Goal: Task Accomplishment & Management: Complete application form

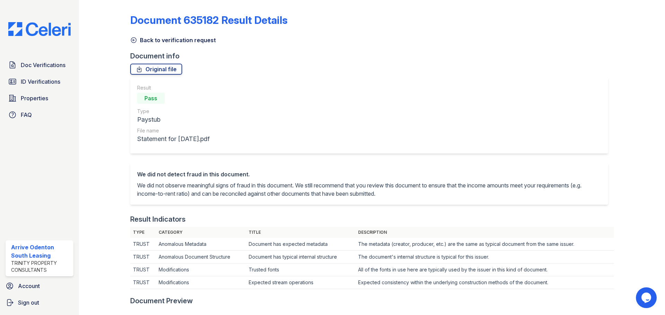
click at [134, 38] on icon at bounding box center [133, 40] width 7 height 7
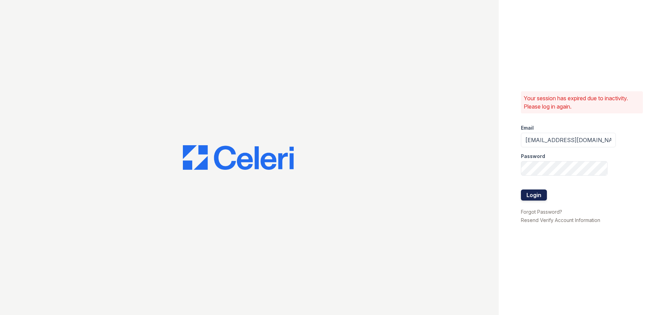
drag, startPoint x: 528, startPoint y: 189, endPoint x: 528, endPoint y: 193, distance: 4.9
click at [528, 190] on form "Email arriveodentonsouth@trinity-pm.com Password Login" at bounding box center [568, 163] width 95 height 89
click at [528, 193] on button "Login" at bounding box center [534, 195] width 26 height 11
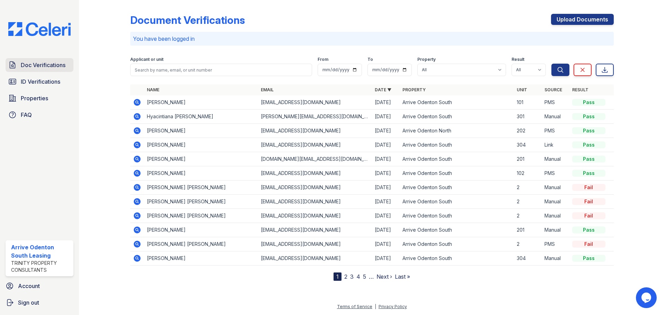
click at [49, 66] on span "Doc Verifications" at bounding box center [43, 65] width 45 height 8
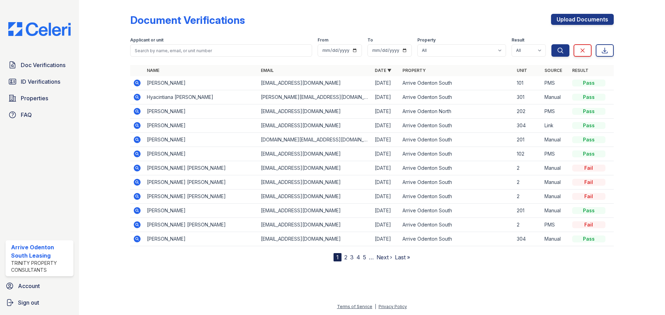
click at [136, 113] on icon at bounding box center [137, 111] width 7 height 7
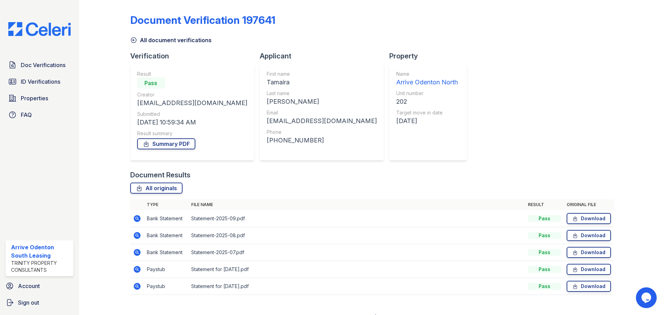
click at [138, 282] on icon at bounding box center [137, 286] width 8 height 8
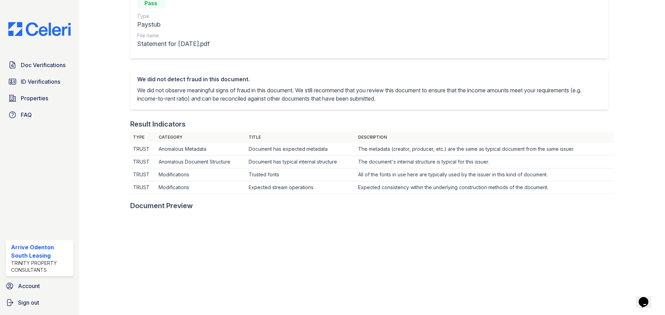
scroll to position [173, 0]
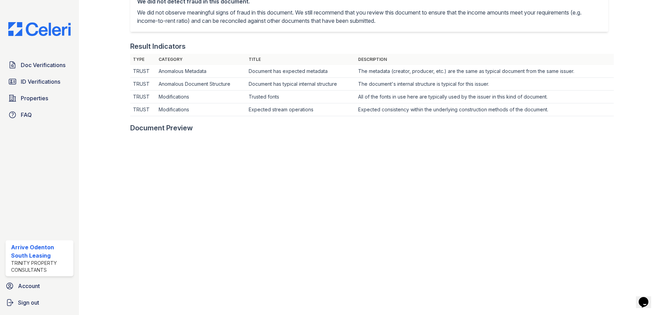
click at [348, 54] on div "Result Indicators Type Category Title Description TRUST Anomalous Metadata Docu…" at bounding box center [371, 83] width 483 height 82
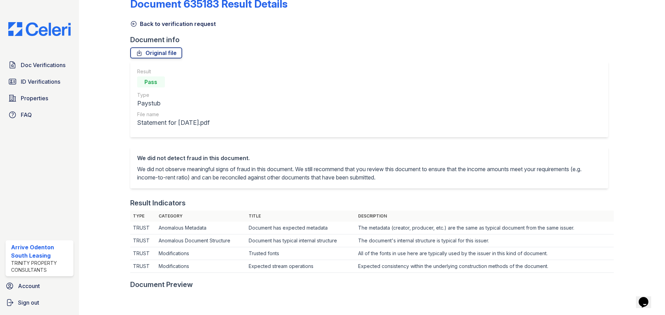
scroll to position [0, 0]
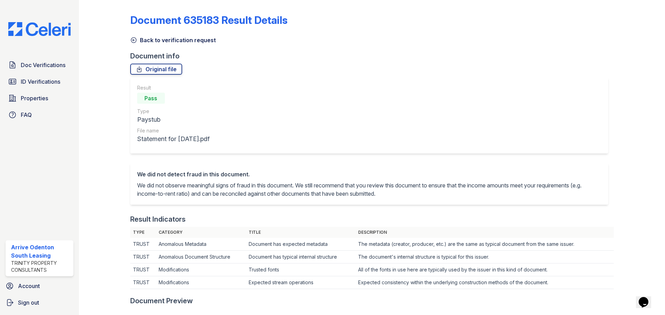
click at [127, 42] on div at bounding box center [110, 313] width 40 height 621
click at [133, 40] on icon at bounding box center [133, 40] width 5 height 5
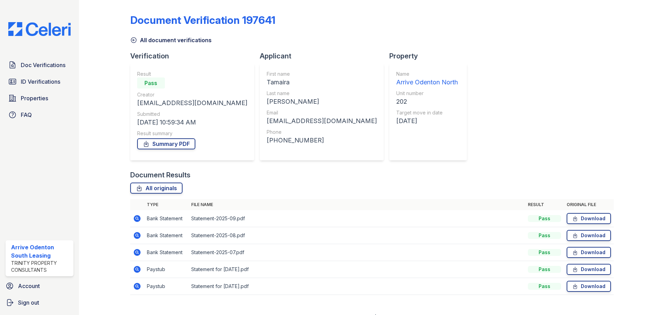
drag, startPoint x: 426, startPoint y: 313, endPoint x: 426, endPoint y: 317, distance: 4.2
click at [426, 315] on html "Doc Verifications ID Verifications Properties FAQ Arrive Odenton South Leasing …" at bounding box center [332, 157] width 665 height 315
click at [414, 44] on div "Document Verification 197641 All document verifications Verification Result Pas…" at bounding box center [371, 152] width 483 height 299
click at [134, 41] on icon at bounding box center [133, 40] width 7 height 7
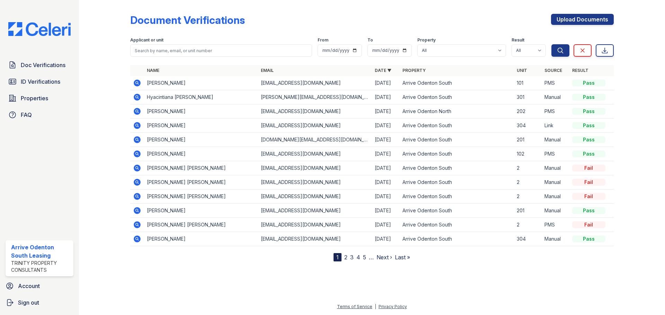
click at [139, 112] on icon at bounding box center [137, 111] width 7 height 7
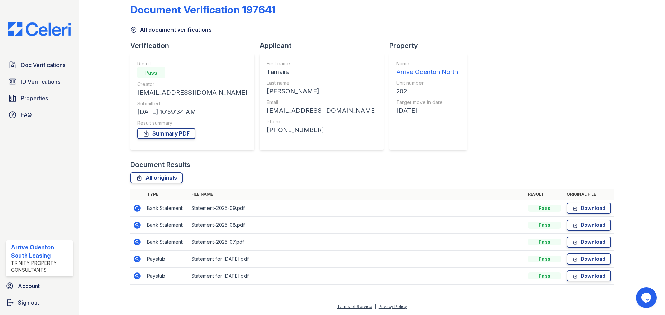
click at [138, 208] on icon at bounding box center [137, 208] width 7 height 7
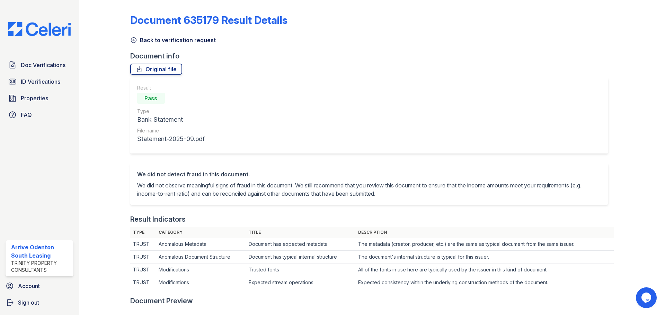
click at [133, 39] on icon at bounding box center [133, 40] width 7 height 7
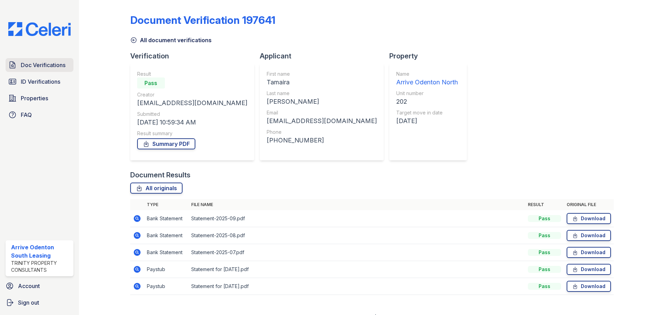
click at [44, 63] on span "Doc Verifications" at bounding box center [43, 65] width 45 height 8
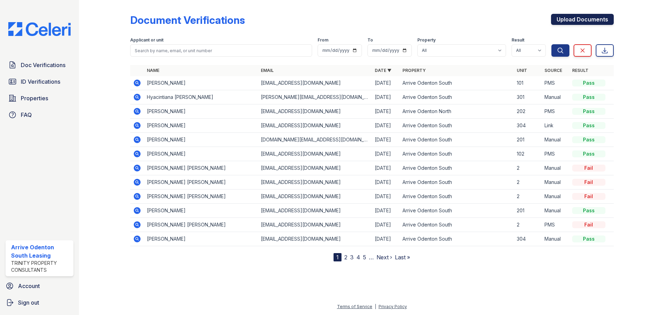
click at [598, 19] on link "Upload Documents" at bounding box center [582, 19] width 63 height 11
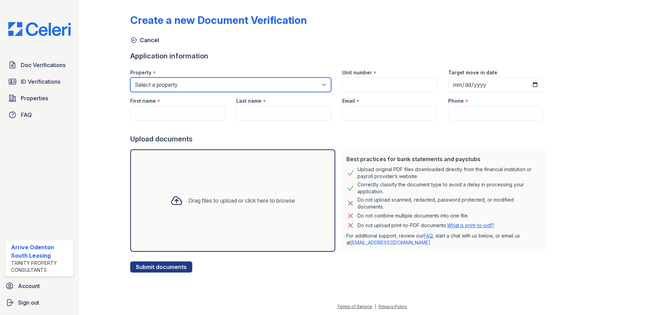
click at [252, 83] on select "Select a property Arrive Odenton Apartment Collection Arrive Odenton North Arri…" at bounding box center [230, 85] width 201 height 15
click at [130, 78] on select "Select a property Arrive Odenton Apartment Collection Arrive Odenton North Arri…" at bounding box center [230, 85] width 201 height 15
click at [232, 92] on div "Last name *" at bounding box center [283, 106] width 106 height 28
click at [229, 81] on select "Select a property Arrive Odenton Apartment Collection Arrive Odenton North Arri…" at bounding box center [230, 85] width 201 height 15
select select "1817"
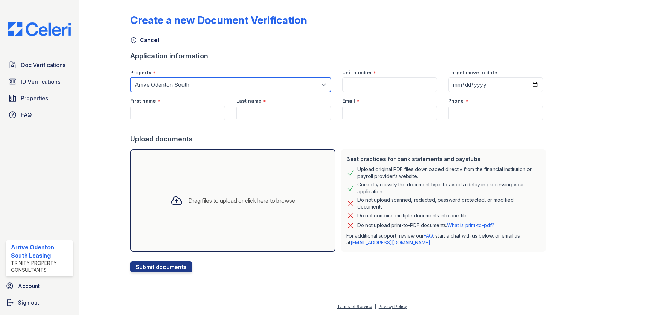
click at [130, 78] on select "Select a property Arrive Odenton Apartment Collection Arrive Odenton North Arri…" at bounding box center [230, 85] width 201 height 15
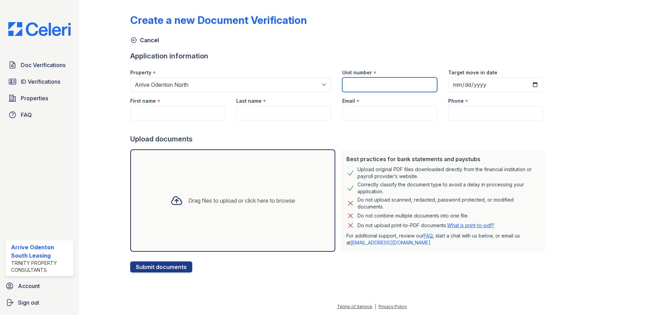
click at [356, 81] on input "Unit number" at bounding box center [389, 85] width 95 height 15
type input "2004E-202"
click at [165, 107] on input "First name" at bounding box center [177, 113] width 95 height 15
paste input "Claudia"
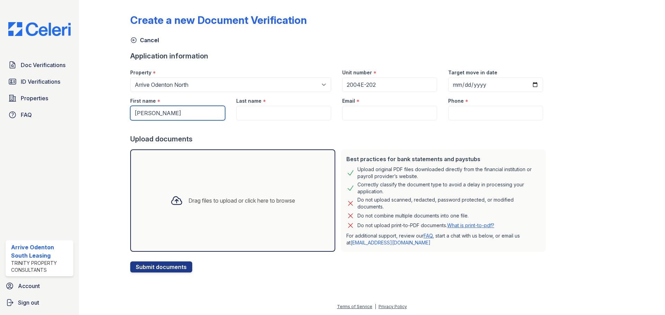
type input "Claudia"
click at [281, 114] on input "Last name" at bounding box center [283, 113] width 95 height 15
paste input "Hawse"
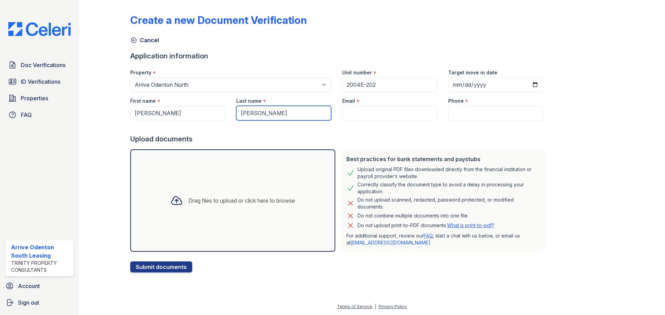
type input "Hawse"
click at [346, 109] on input "Email" at bounding box center [389, 113] width 95 height 15
paste input "hawse.claudia@gmail.com"
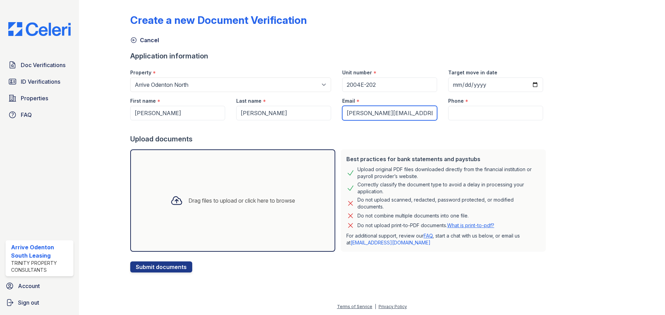
type input "hawse.claudia@gmail.com"
click at [476, 106] on input "Phone" at bounding box center [495, 113] width 95 height 15
paste input "(240) 444-1027"
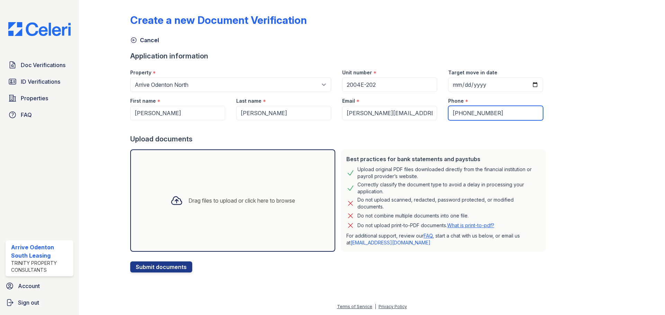
type input "(240) 444-1027"
click at [418, 19] on div "Create a new Document Verification" at bounding box center [371, 23] width 483 height 18
click at [407, 54] on div "Application information" at bounding box center [339, 56] width 418 height 10
click at [262, 198] on div "Drag files to upload or click here to browse" at bounding box center [241, 201] width 107 height 8
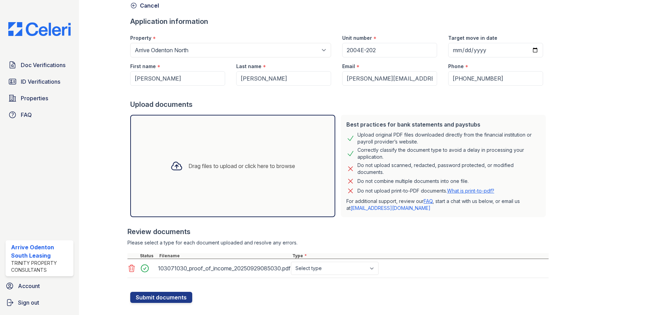
scroll to position [46, 0]
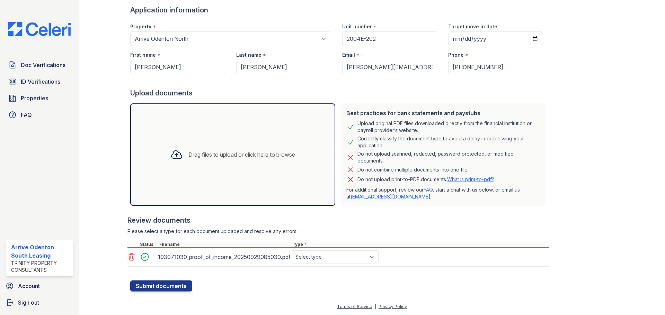
click at [407, 95] on div "Upload documents" at bounding box center [339, 93] width 418 height 10
click at [279, 141] on div "Drag files to upload or click here to browse" at bounding box center [232, 154] width 205 height 102
click at [231, 156] on div "Drag files to upload or click here to browse" at bounding box center [241, 155] width 107 height 8
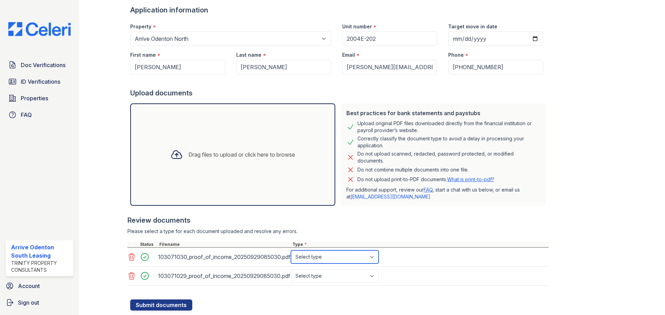
click at [314, 262] on select "Select type Paystub Bank Statement Offer Letter Tax Documents Benefit Award Let…" at bounding box center [335, 257] width 88 height 13
select select "paystub"
click at [291, 251] on select "Select type Paystub Bank Statement Offer Letter Tax Documents Benefit Award Let…" at bounding box center [335, 257] width 88 height 13
click at [323, 277] on select "Select type Paystub Bank Statement Offer Letter Tax Documents Benefit Award Let…" at bounding box center [335, 276] width 88 height 13
select select "paystub"
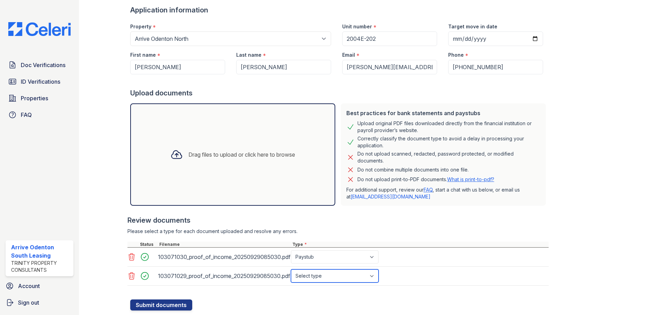
click at [291, 270] on select "Select type Paystub Bank Statement Offer Letter Tax Documents Benefit Award Let…" at bounding box center [335, 276] width 88 height 13
click at [175, 304] on button "Submit documents" at bounding box center [161, 305] width 62 height 11
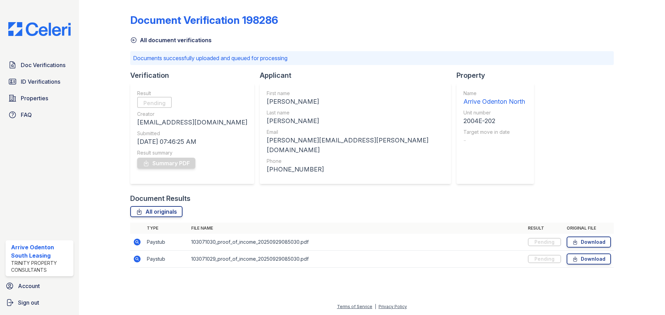
click at [138, 239] on icon at bounding box center [137, 242] width 7 height 7
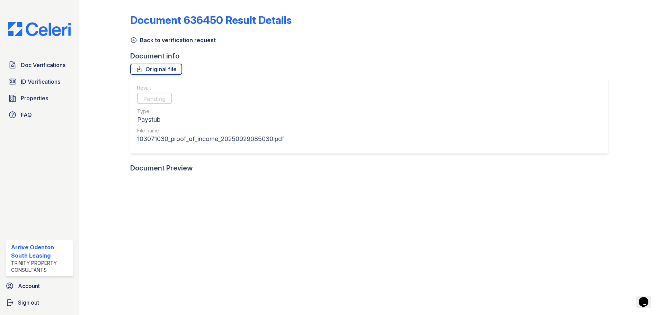
click at [128, 36] on div at bounding box center [110, 247] width 40 height 488
click at [133, 39] on icon at bounding box center [133, 40] width 7 height 7
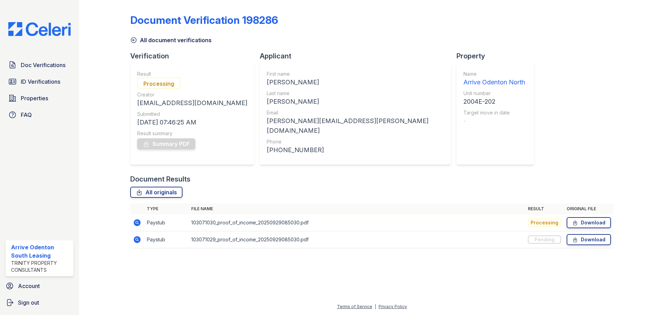
click at [138, 238] on icon at bounding box center [137, 239] width 7 height 7
